Goal: Find specific page/section: Find specific page/section

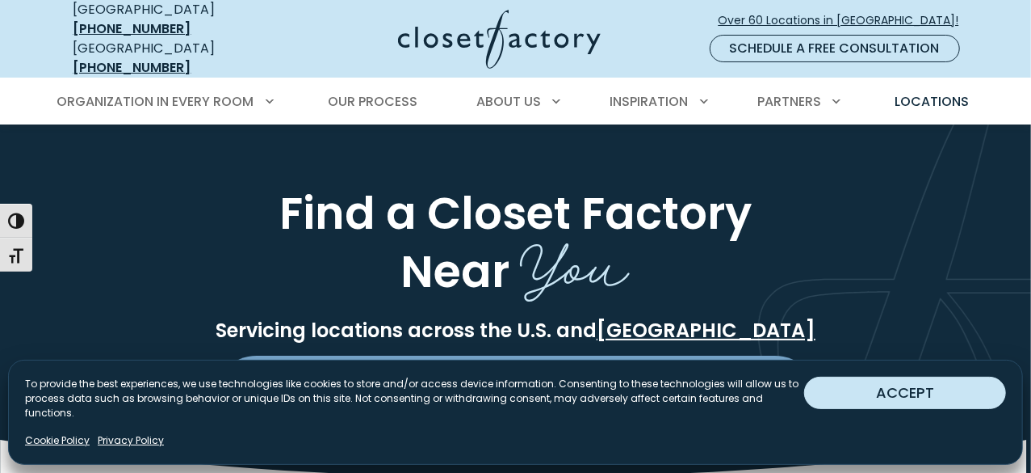
click at [874, 393] on button "ACCEPT" at bounding box center [905, 392] width 202 height 32
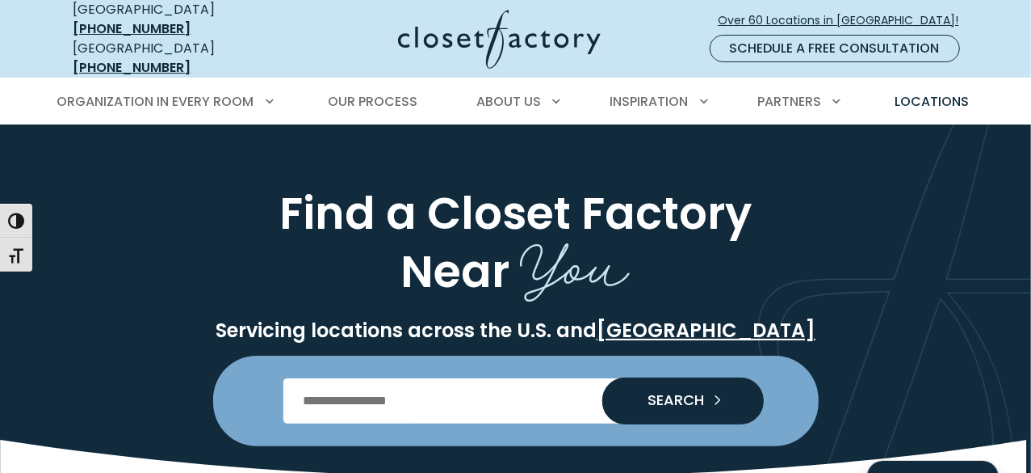
click at [359, 383] on input "Enter Postal Code" at bounding box center [516, 400] width 464 height 45
type input "*****"
click at [642, 393] on span "SEARCH" at bounding box center [670, 400] width 69 height 15
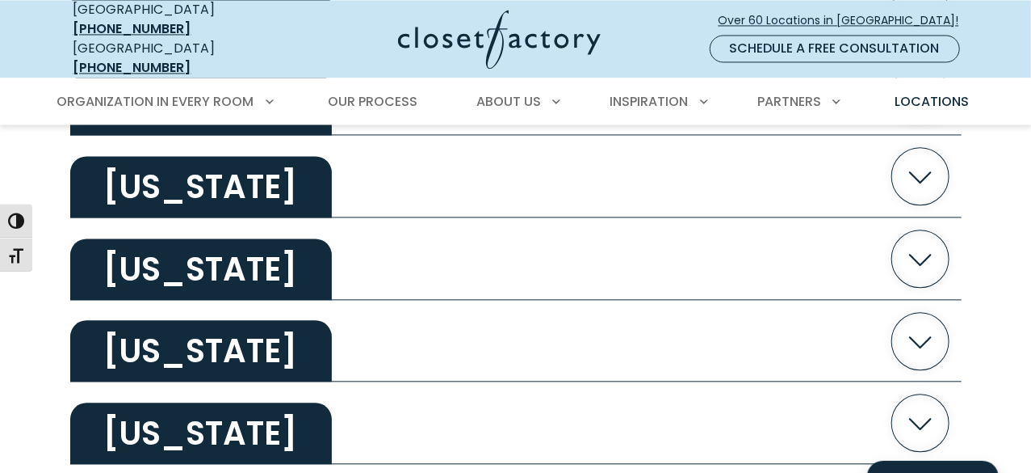
scroll to position [1685, 0]
click at [179, 351] on h2 "[US_STATE]" at bounding box center [201, 350] width 262 height 61
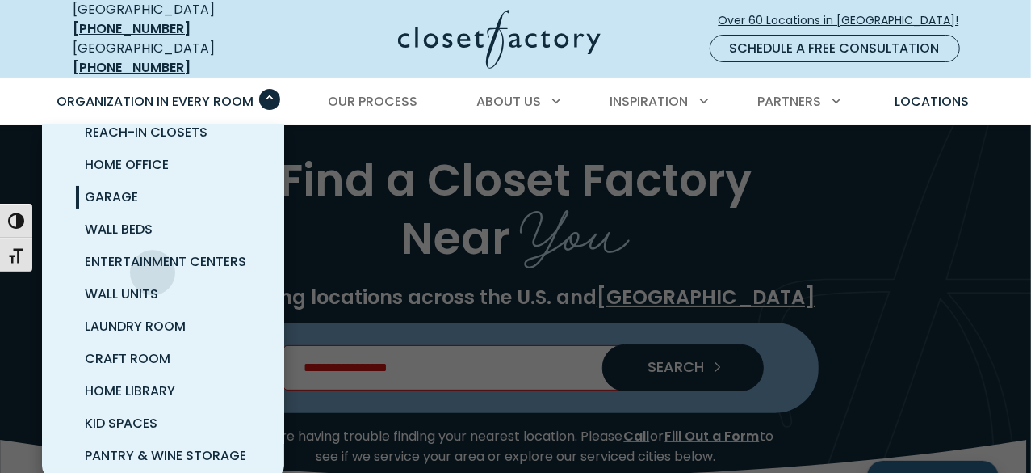
scroll to position [101, 0]
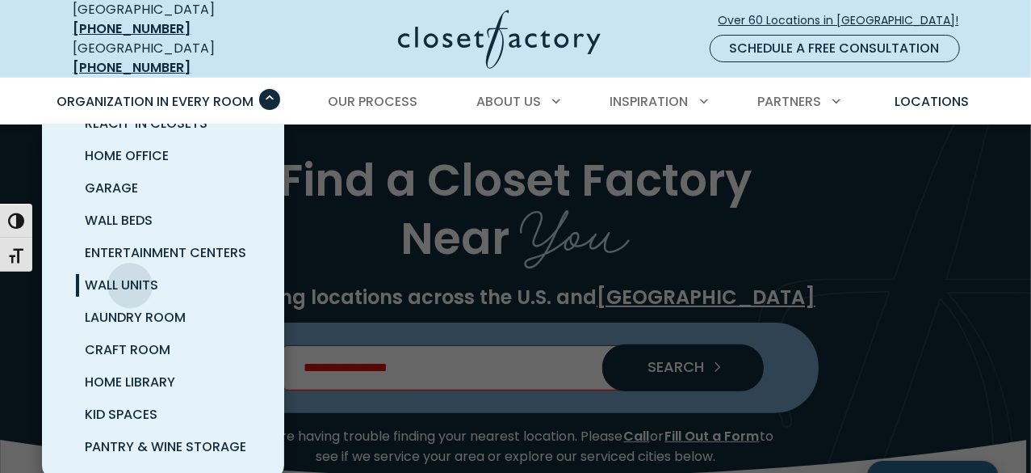
click at [130, 275] on span "Wall Units" at bounding box center [123, 284] width 74 height 19
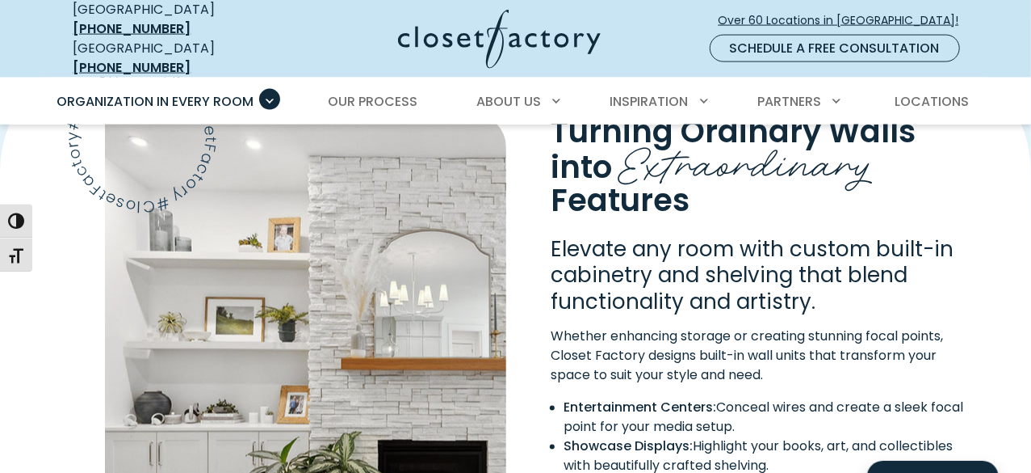
scroll to position [1218, 0]
